Goal: Transaction & Acquisition: Purchase product/service

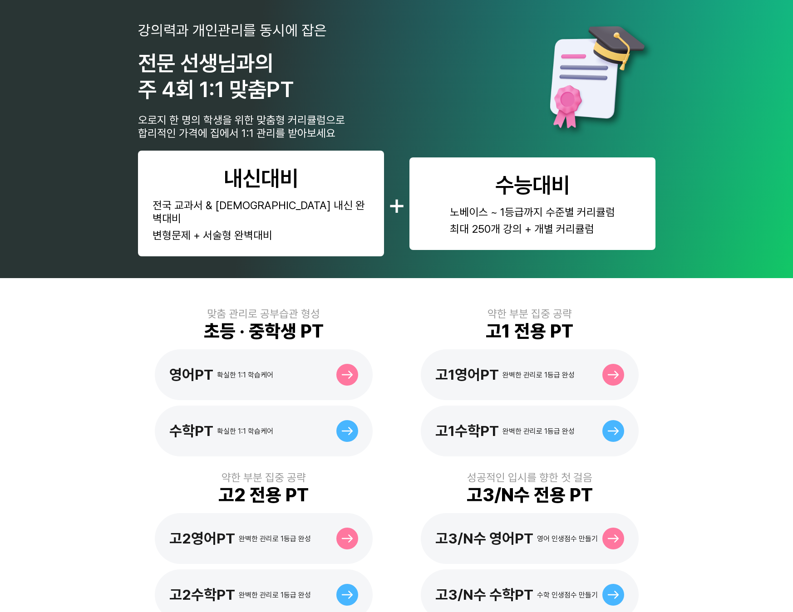
click at [308, 206] on div "전국 교과서 & 부교재 내신 완벽대비" at bounding box center [260, 212] width 217 height 26
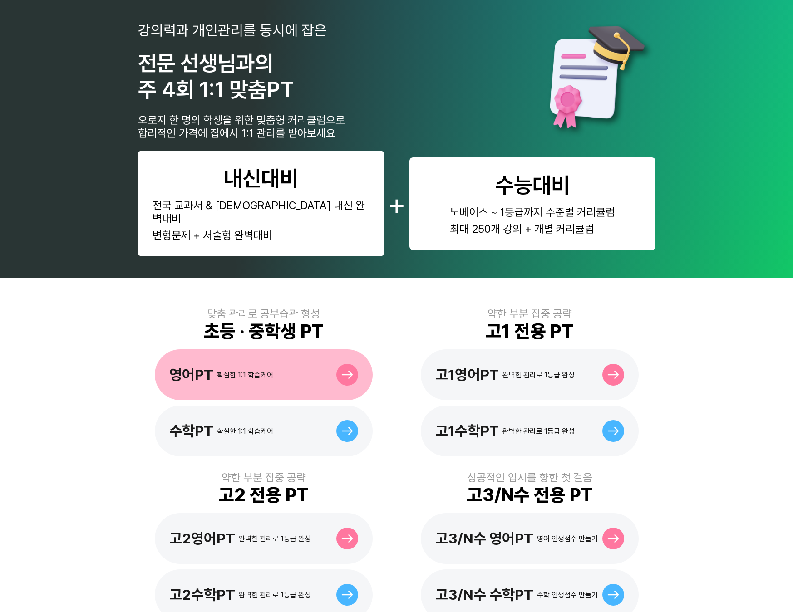
click at [280, 370] on div "영어PT 확실한 1:1 학습케어" at bounding box center [264, 374] width 218 height 51
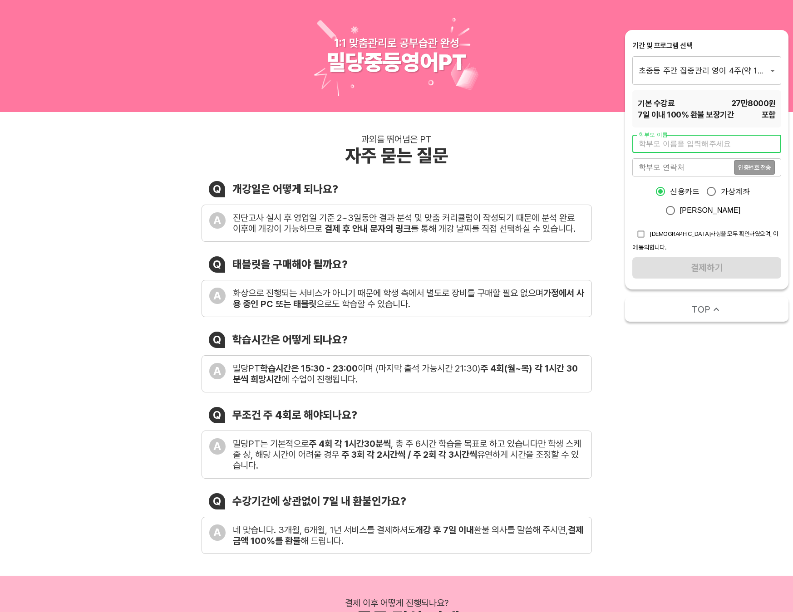
click at [670, 145] on input "text" at bounding box center [706, 144] width 149 height 18
type input "이혜라"
type input "01091453903"
click at [651, 195] on input "신용카드" at bounding box center [660, 191] width 19 height 19
click at [752, 170] on span "인증번호 전송" at bounding box center [754, 167] width 33 height 6
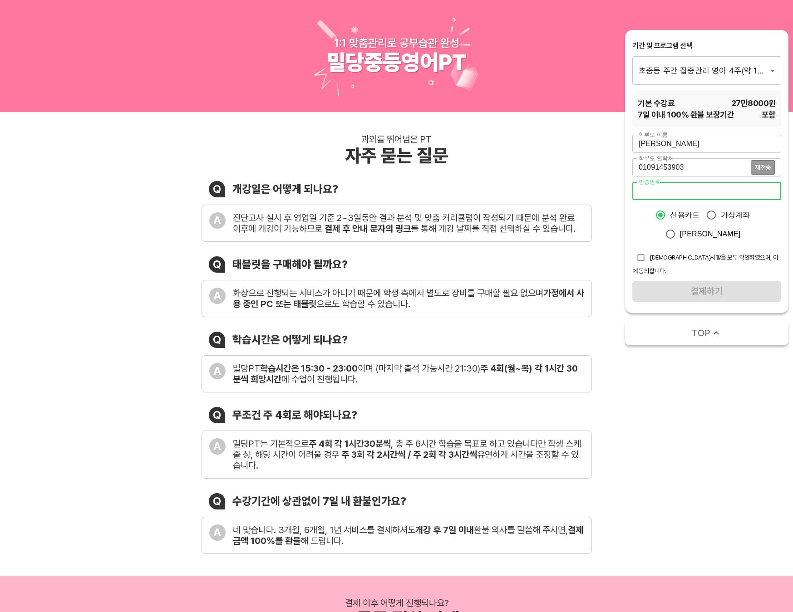
click at [694, 192] on input "number" at bounding box center [706, 191] width 149 height 18
type input "6601"
click at [655, 254] on span "[DEMOGRAPHIC_DATA]사항을 모두 확인하였으며, 이에 동의합니다." at bounding box center [705, 264] width 146 height 21
click at [643, 249] on input "checkbox" at bounding box center [640, 257] width 17 height 17
checkbox input "true"
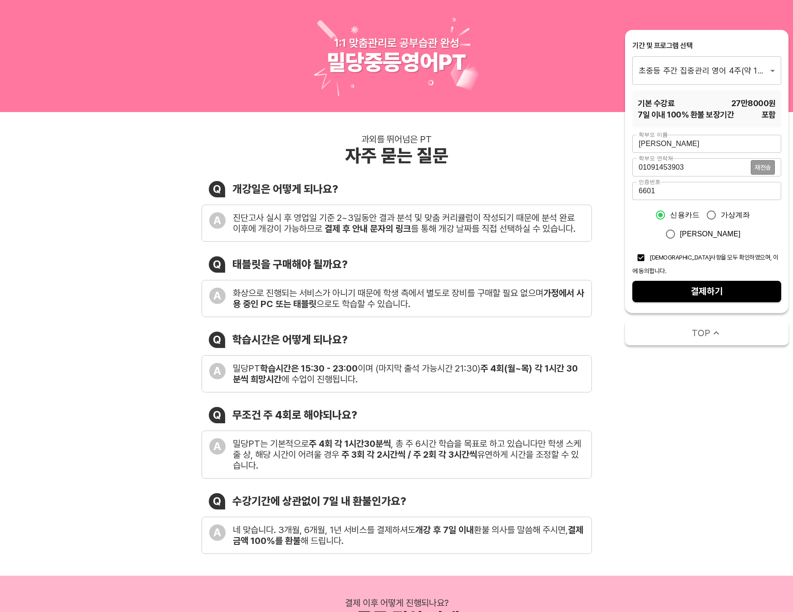
click at [690, 284] on span "결제하기" at bounding box center [706, 292] width 134 height 16
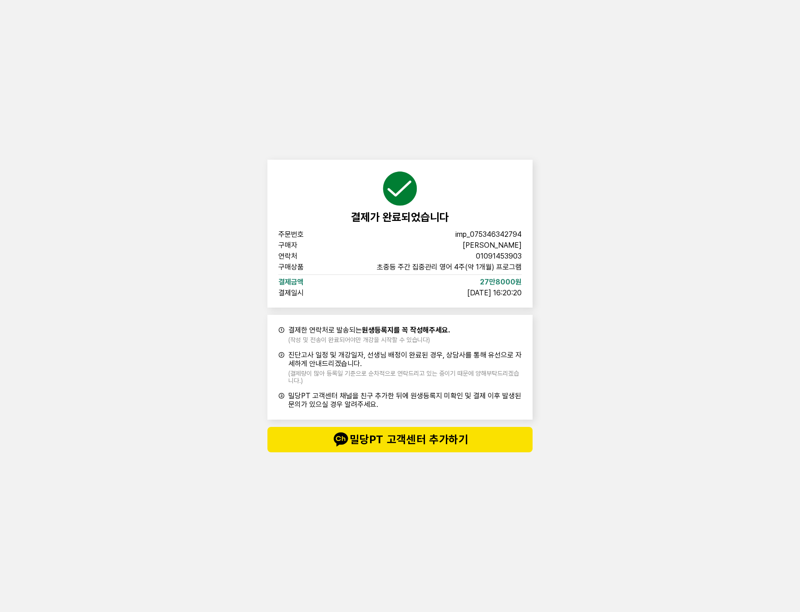
click at [421, 479] on div "결제가 완료되었습니다 주문번호 imp_075346342794 구매자 이혜라 연락처 01091453903 구매상품 초중등 주간 집중관리 영어 4…" at bounding box center [400, 306] width 272 height 612
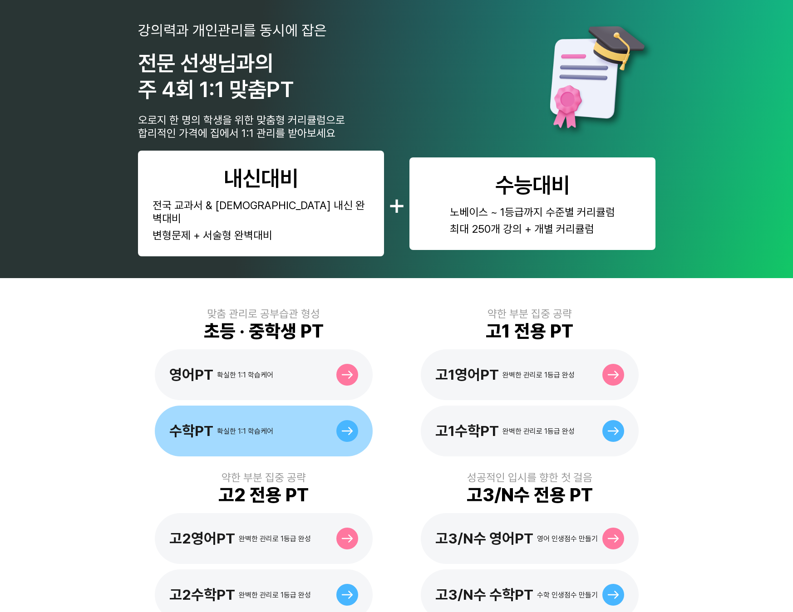
click at [284, 419] on div "수학PT 확실한 1:1 학습케어" at bounding box center [264, 431] width 218 height 51
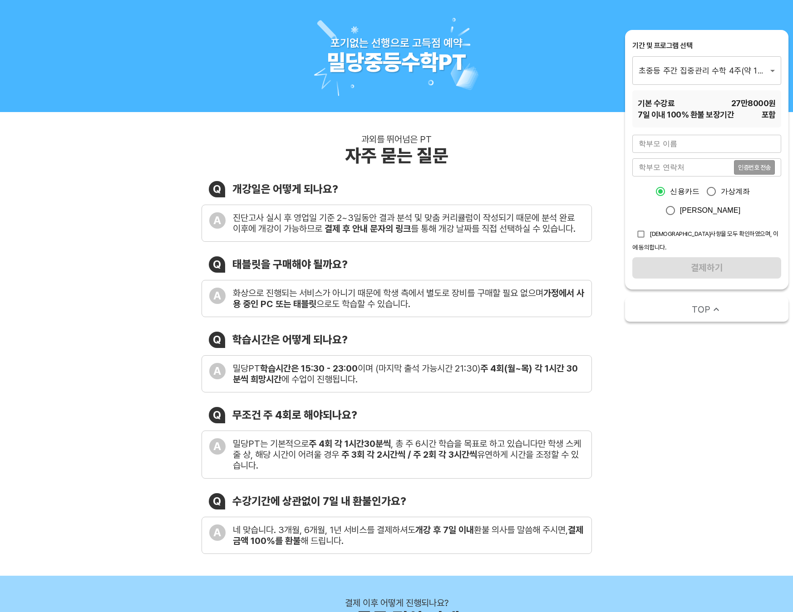
click at [655, 147] on input "text" at bounding box center [706, 144] width 149 height 18
type input "[PERSON_NAME]"
click at [670, 164] on input "tel" at bounding box center [683, 167] width 102 height 18
type input "01091453903"
click at [644, 226] on input "checkbox" at bounding box center [640, 234] width 17 height 17
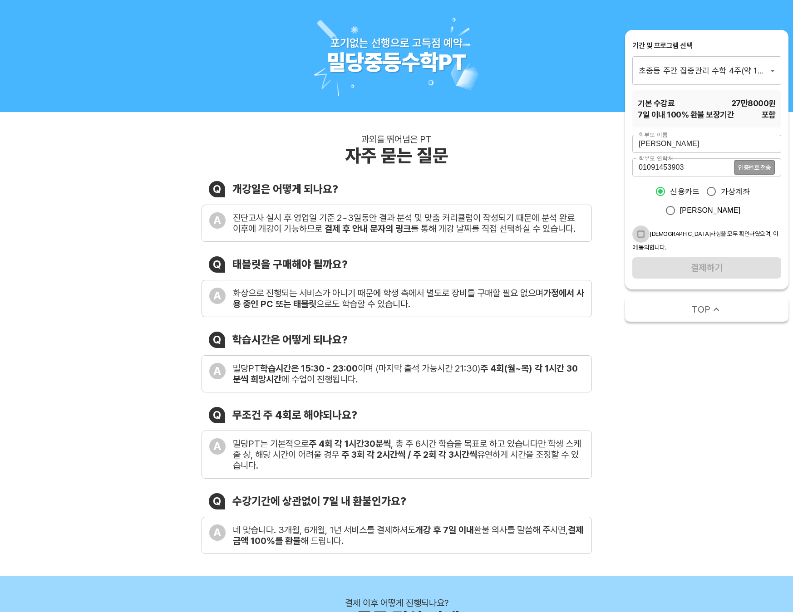
checkbox input "true"
click at [758, 167] on span "인증번호 전송" at bounding box center [754, 167] width 33 height 6
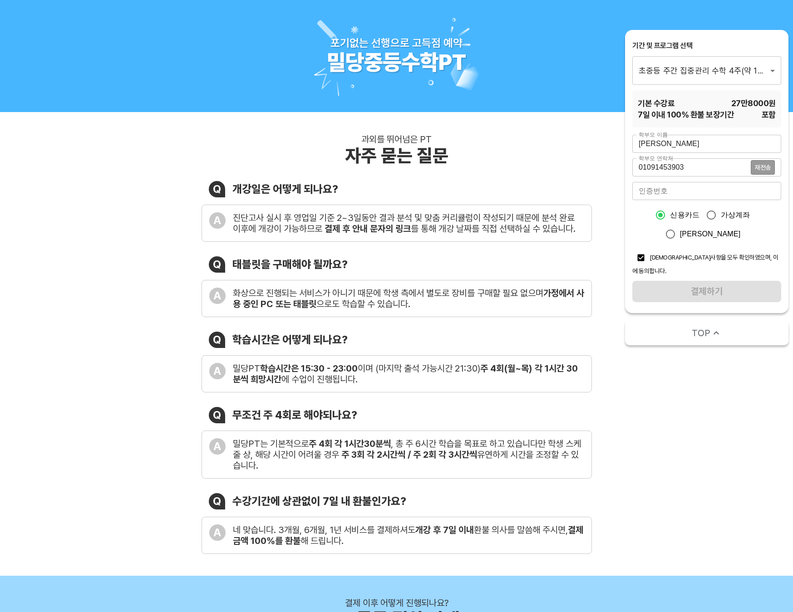
click at [658, 193] on input "number" at bounding box center [706, 191] width 149 height 18
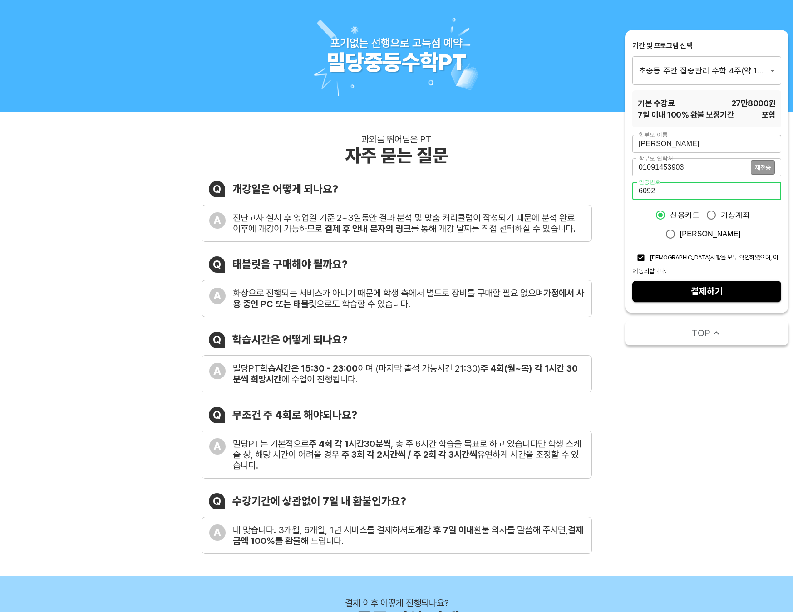
type input "6092"
click at [707, 284] on span "결제하기" at bounding box center [706, 292] width 134 height 16
click at [683, 284] on span "결제하기" at bounding box center [706, 292] width 134 height 16
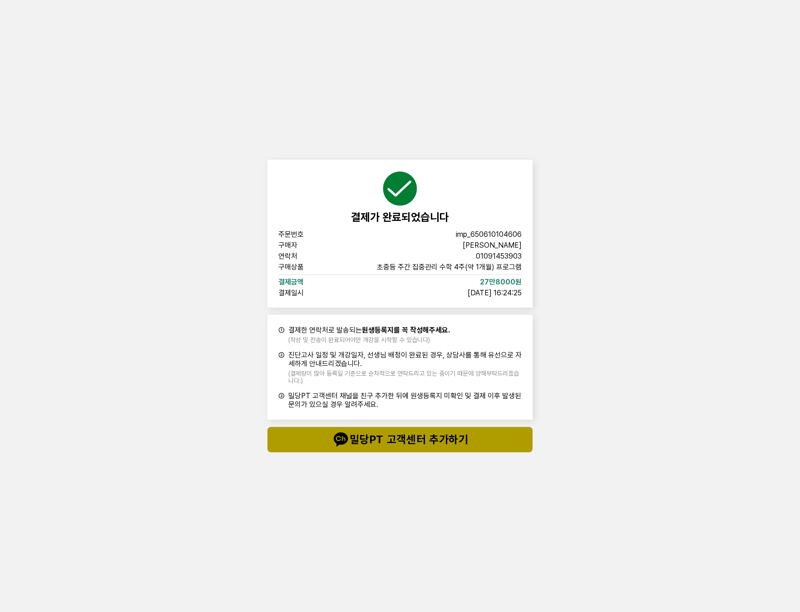
click at [422, 440] on span "밀당PT 고객센터 추가하기" at bounding box center [399, 440] width 229 height 18
